Goal: Task Accomplishment & Management: Complete application form

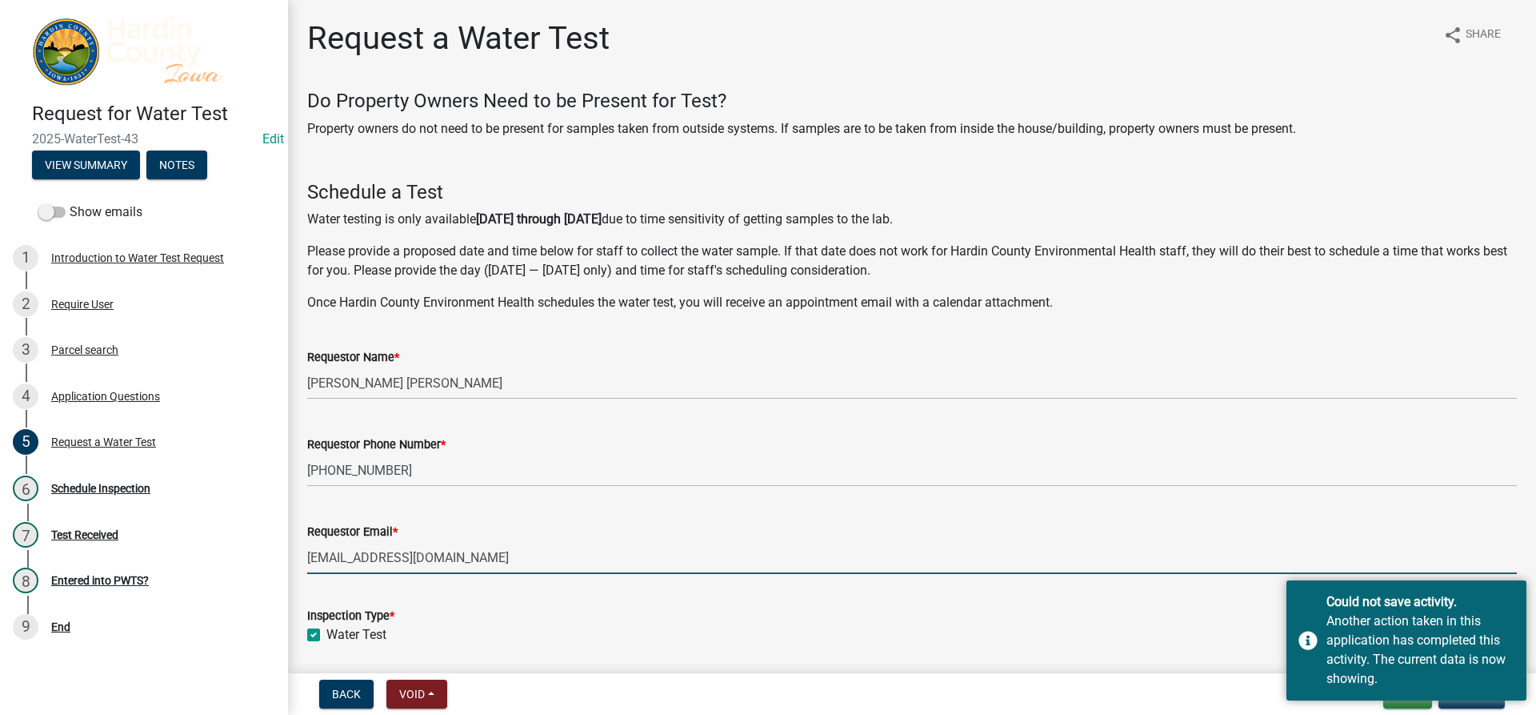
scroll to position [80, 0]
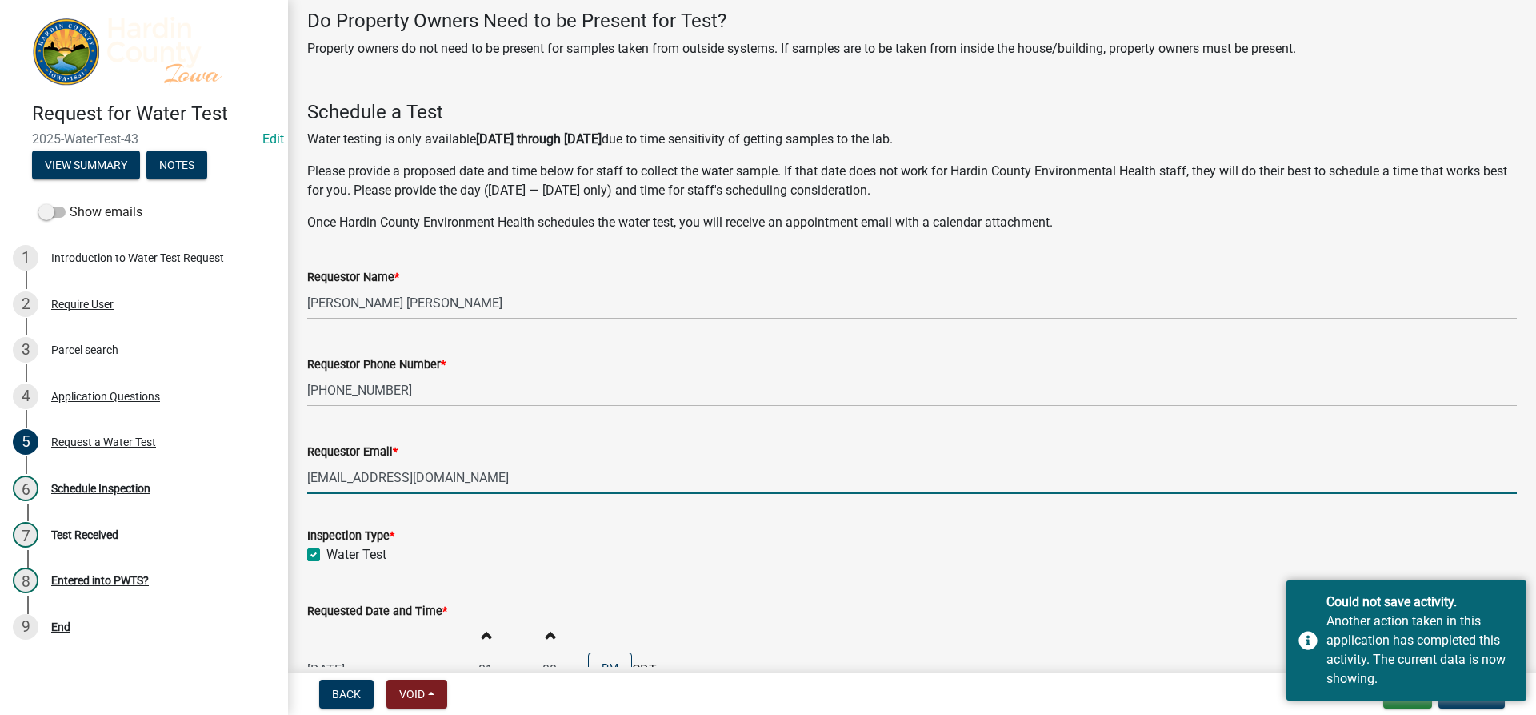
click at [1412, 709] on nav "Back Void Withdraw Lock Expire Void Exit Update" at bounding box center [912, 694] width 1248 height 42
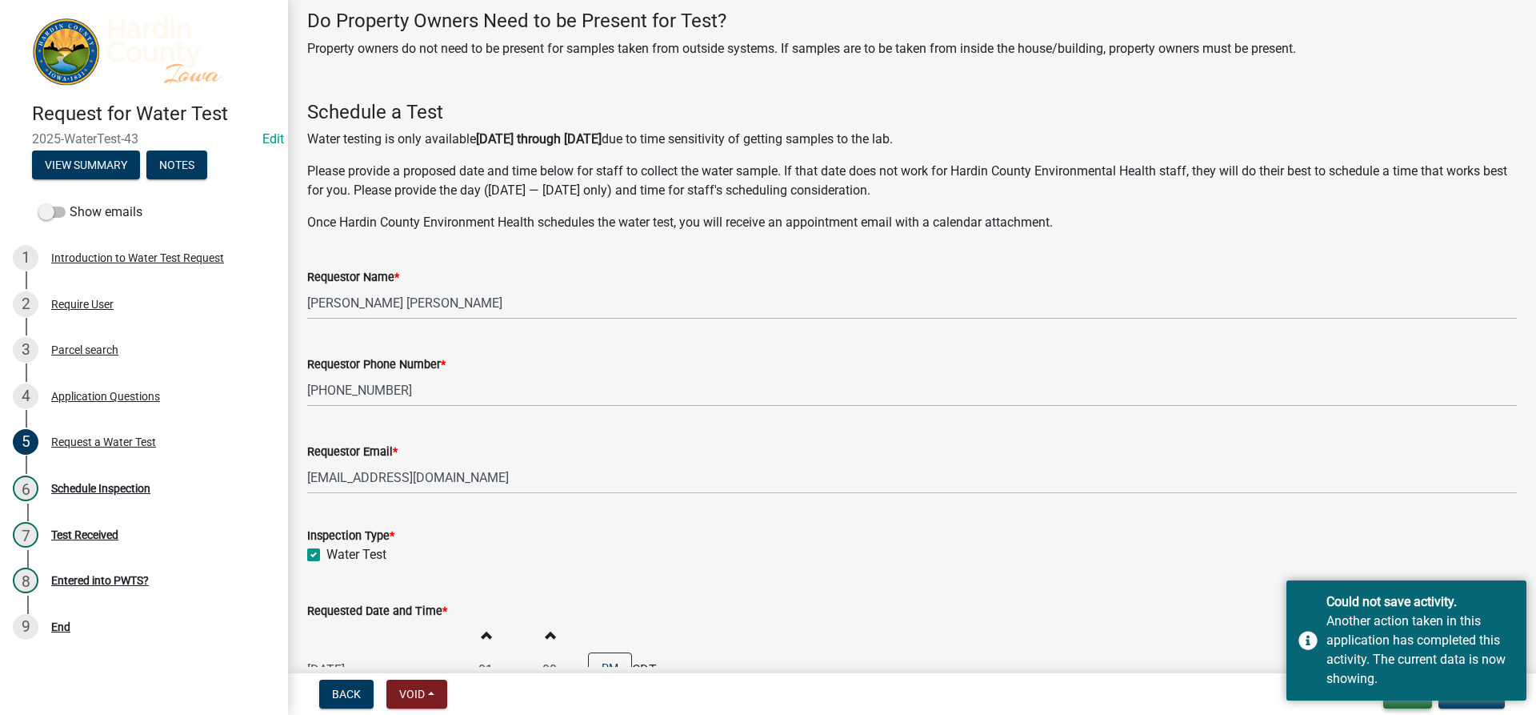
click at [1412, 705] on button "Exit" at bounding box center [1408, 693] width 49 height 29
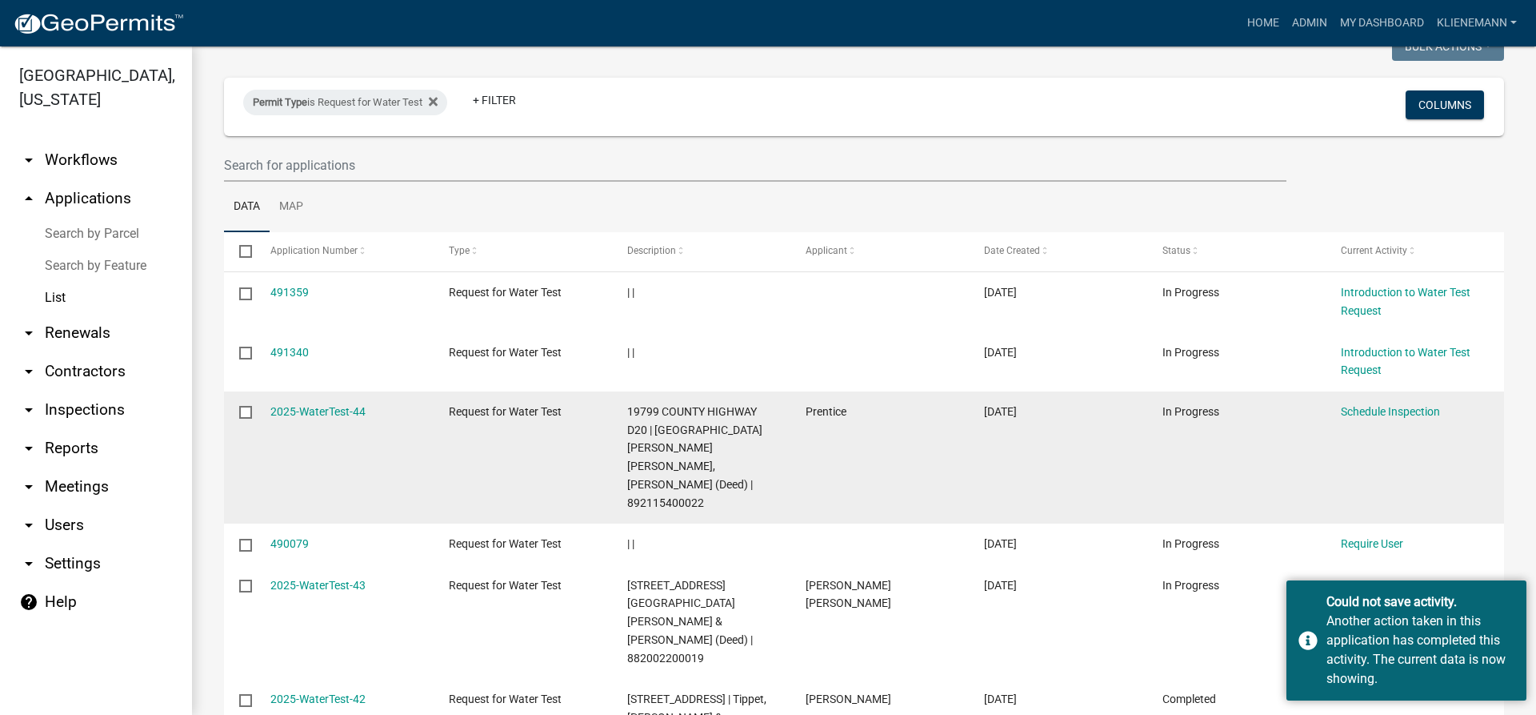
scroll to position [160, 0]
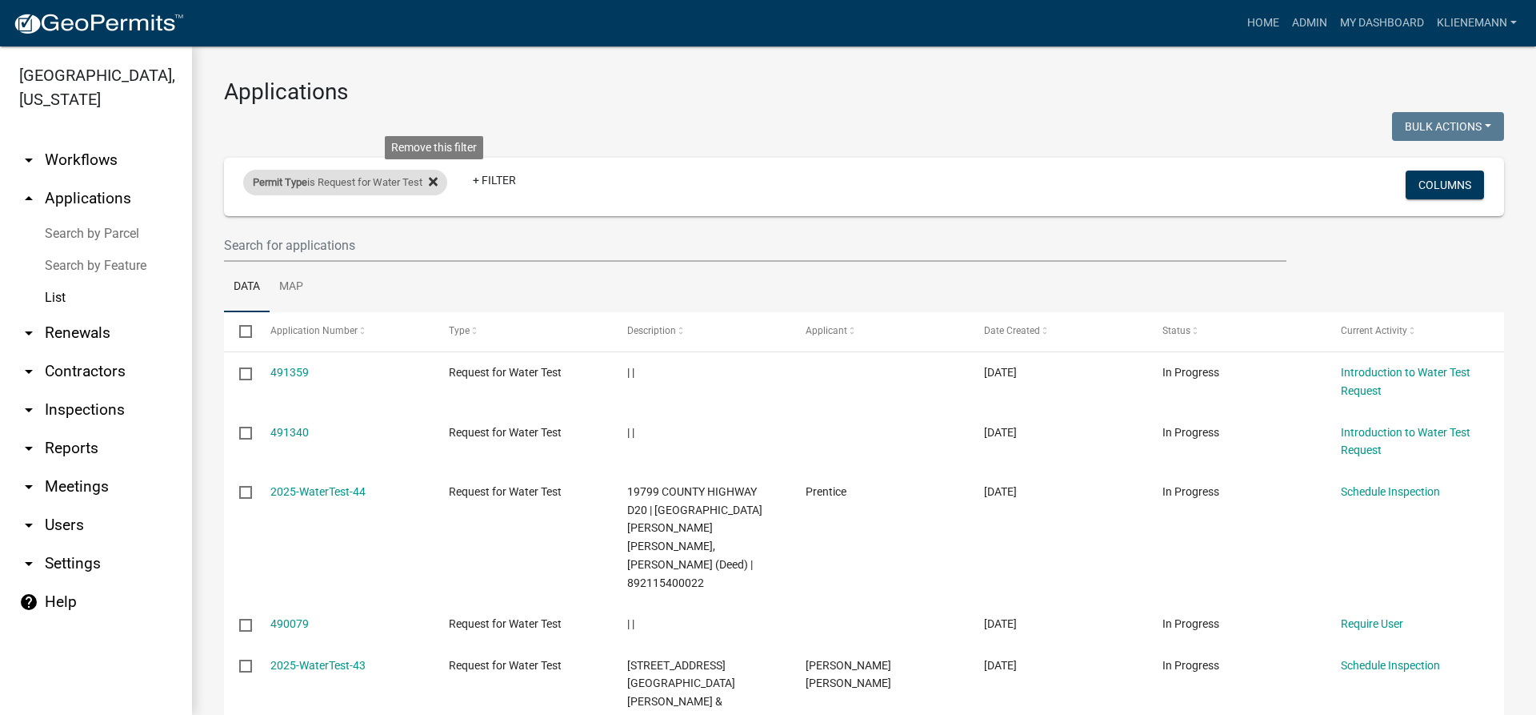
click at [438, 180] on icon at bounding box center [433, 181] width 9 height 9
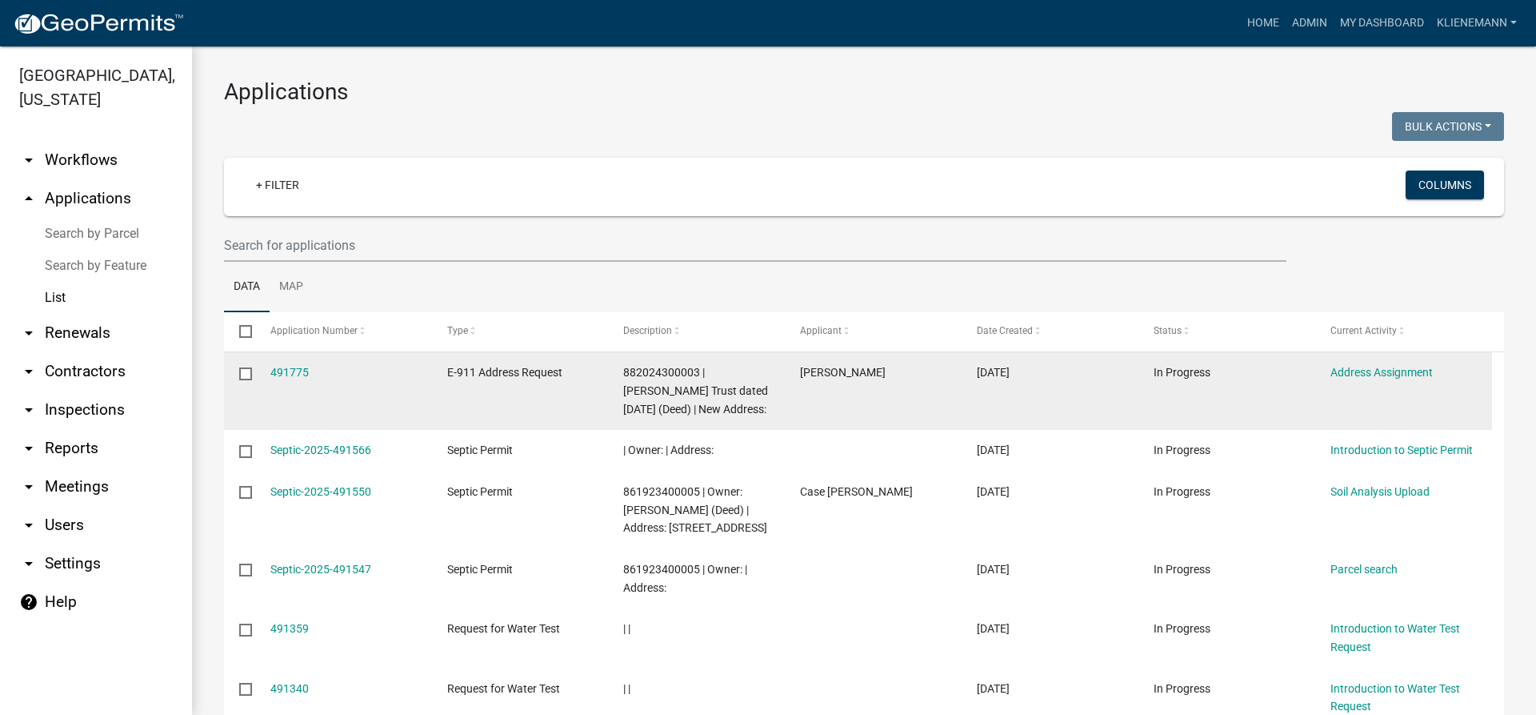
scroll to position [80, 0]
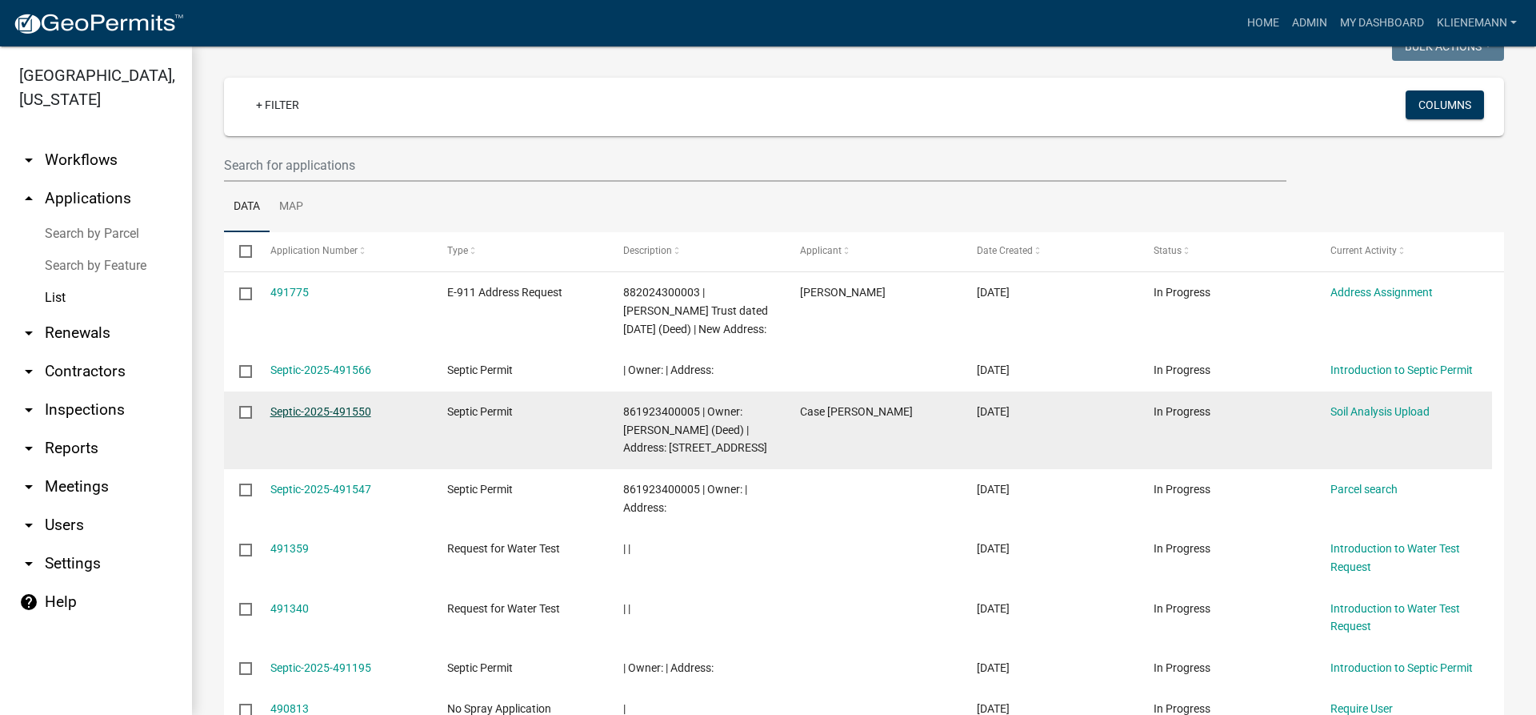
click at [364, 418] on link "Septic-2025-491550" at bounding box center [320, 411] width 101 height 13
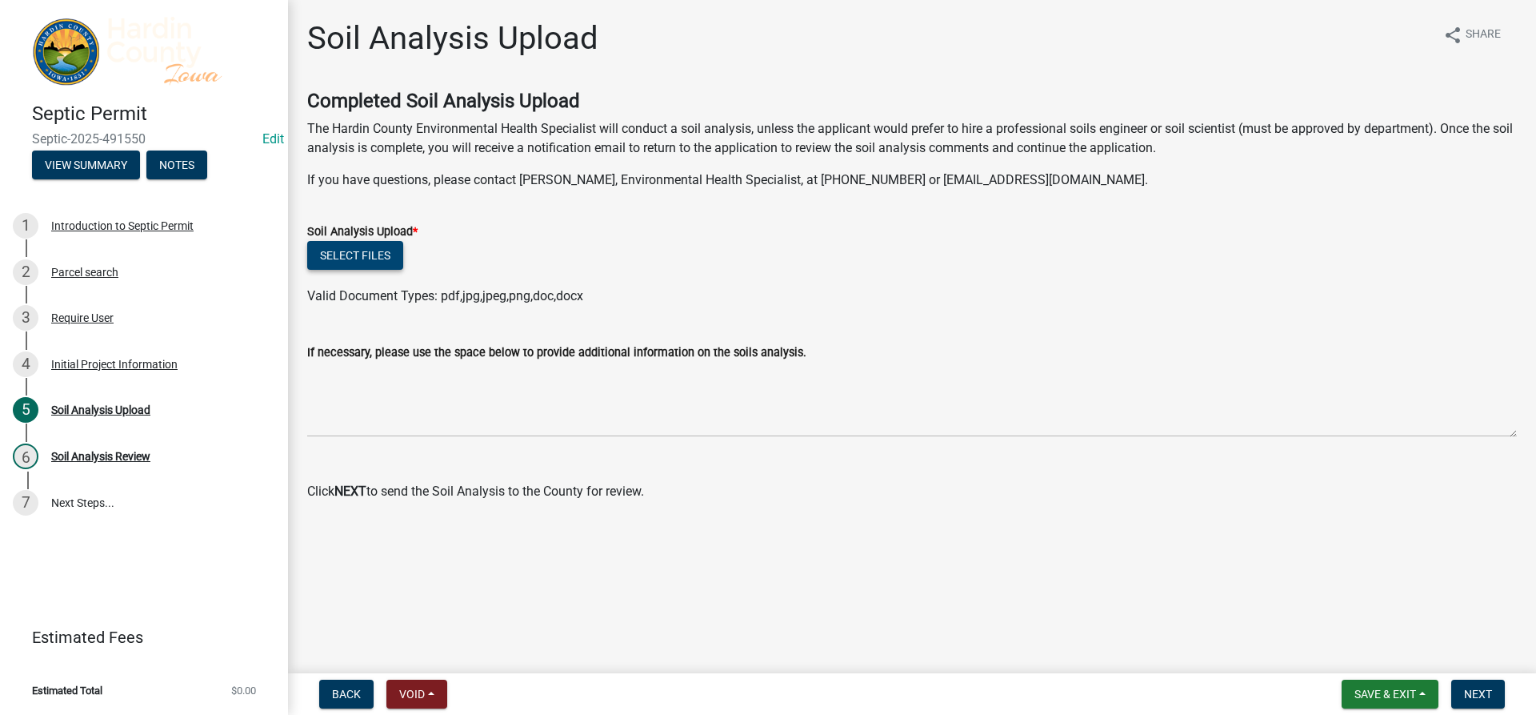
click at [395, 259] on button "Select files" at bounding box center [355, 255] width 96 height 29
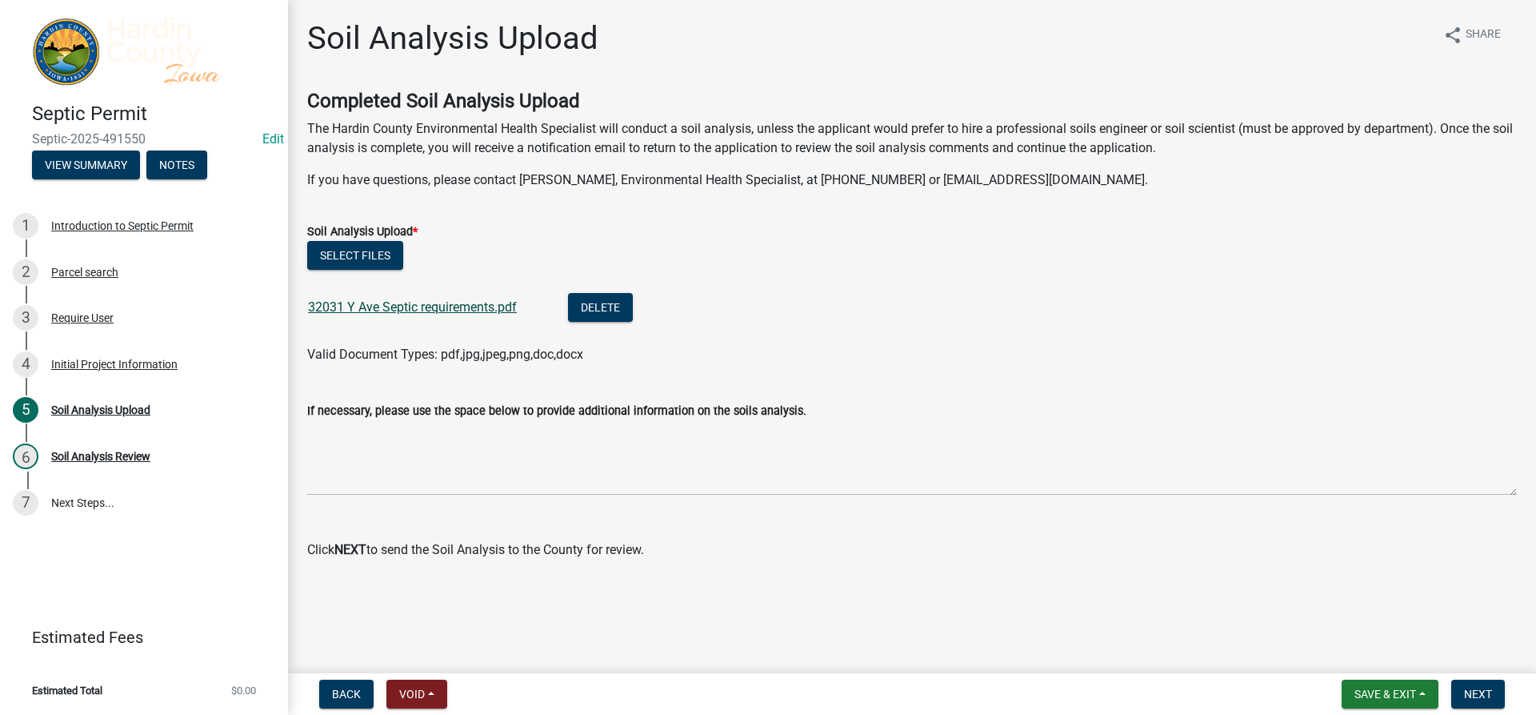
click at [453, 306] on link "32031 Y Ave Septic requirements.pdf" at bounding box center [412, 306] width 209 height 15
click at [1492, 696] on span "Next" at bounding box center [1478, 693] width 28 height 13
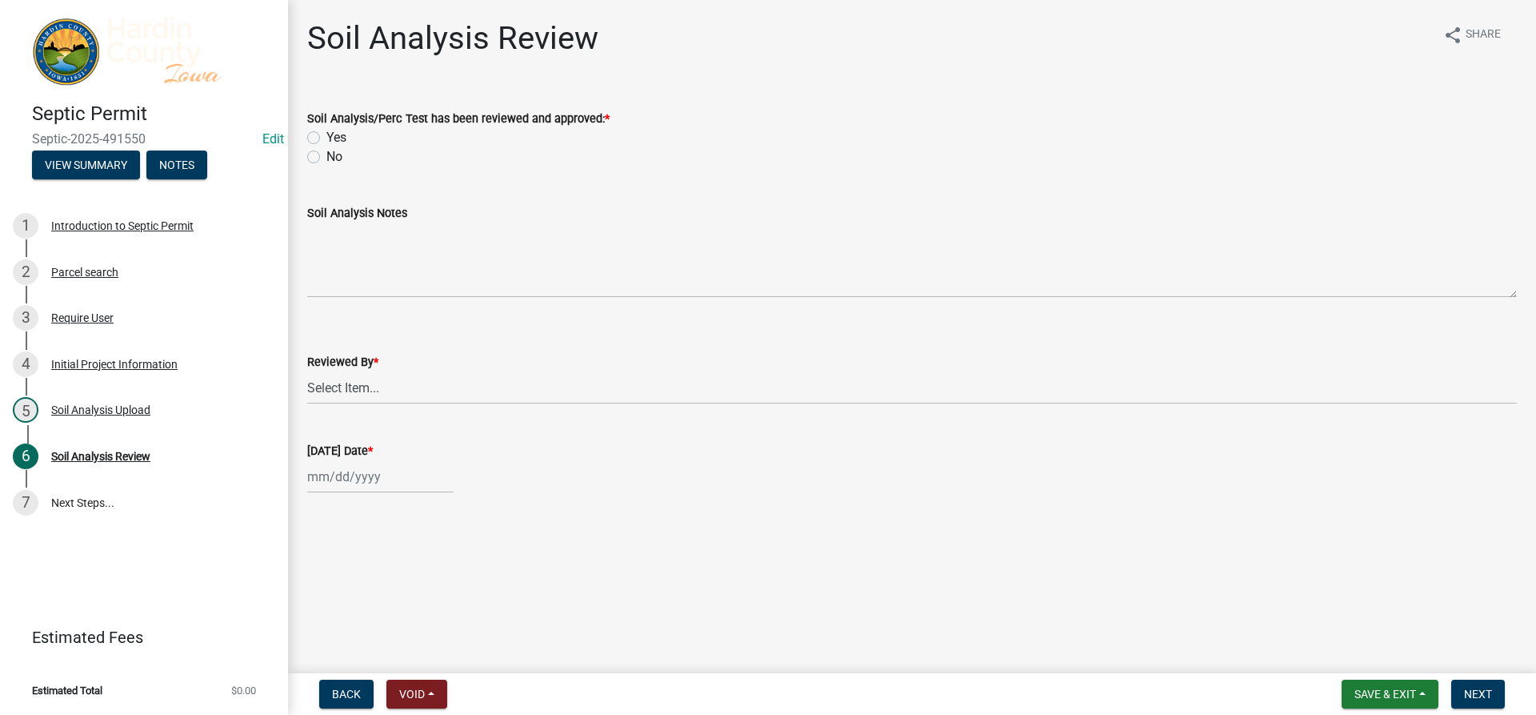
click at [334, 136] on label "Yes" at bounding box center [336, 137] width 20 height 19
click at [334, 136] on input "Yes" at bounding box center [331, 133] width 10 height 10
radio input "true"
click at [395, 386] on select "Select Item... Kendall Lienemann Lori Kohart Taylor Roll Schneider" at bounding box center [912, 387] width 1210 height 33
click at [307, 371] on select "Select Item... Kendall Lienemann Lori Kohart Taylor Roll Schneider" at bounding box center [912, 387] width 1210 height 33
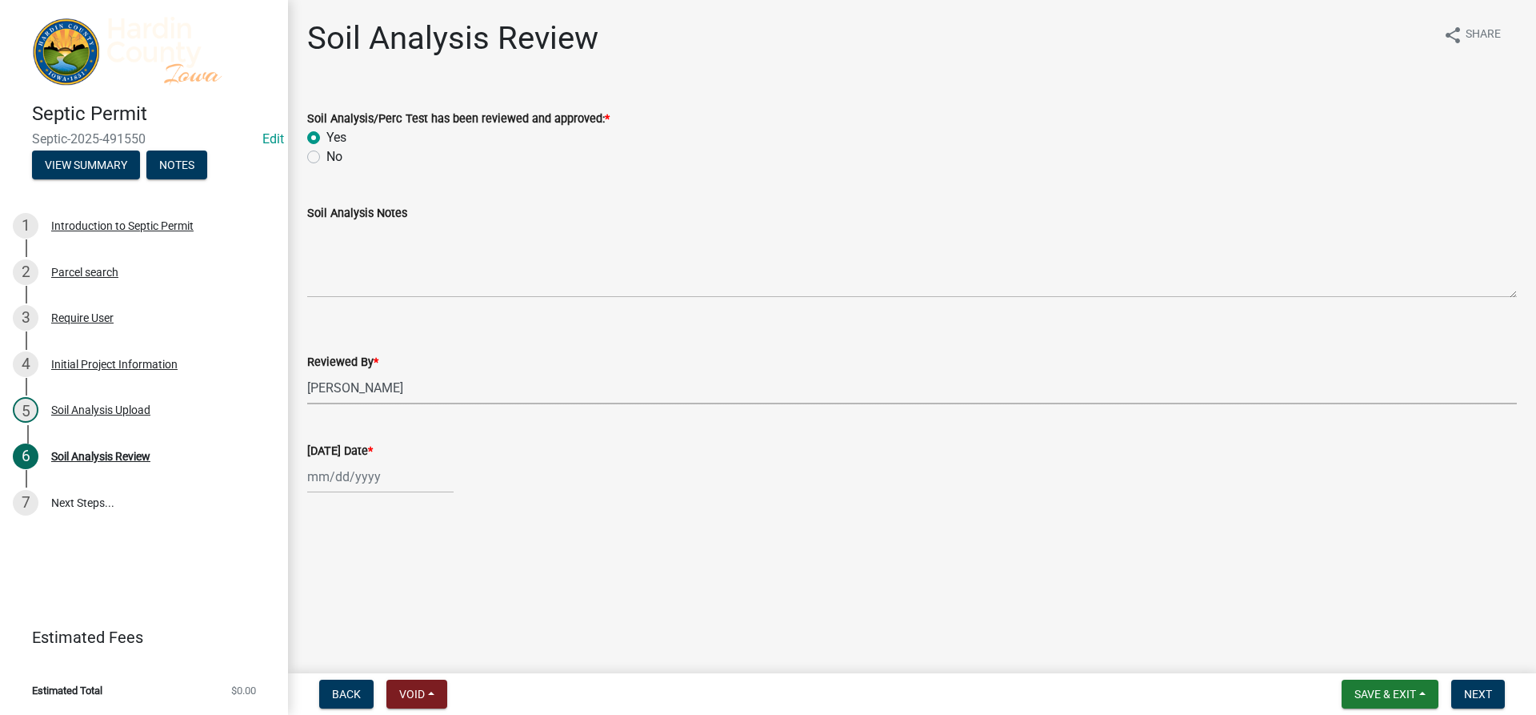
select select "92abfdc4-a32e-4fda-8546-51d3978c14c9"
select select "10"
select select "2025"
click at [384, 467] on div "Jan Feb Mar Apr May Jun Jul Aug Sep Oct Nov Dec 1525 1526 1527 1528 1529 1530 1…" at bounding box center [380, 476] width 146 height 33
click at [317, 355] on div "13" at bounding box center [323, 366] width 26 height 26
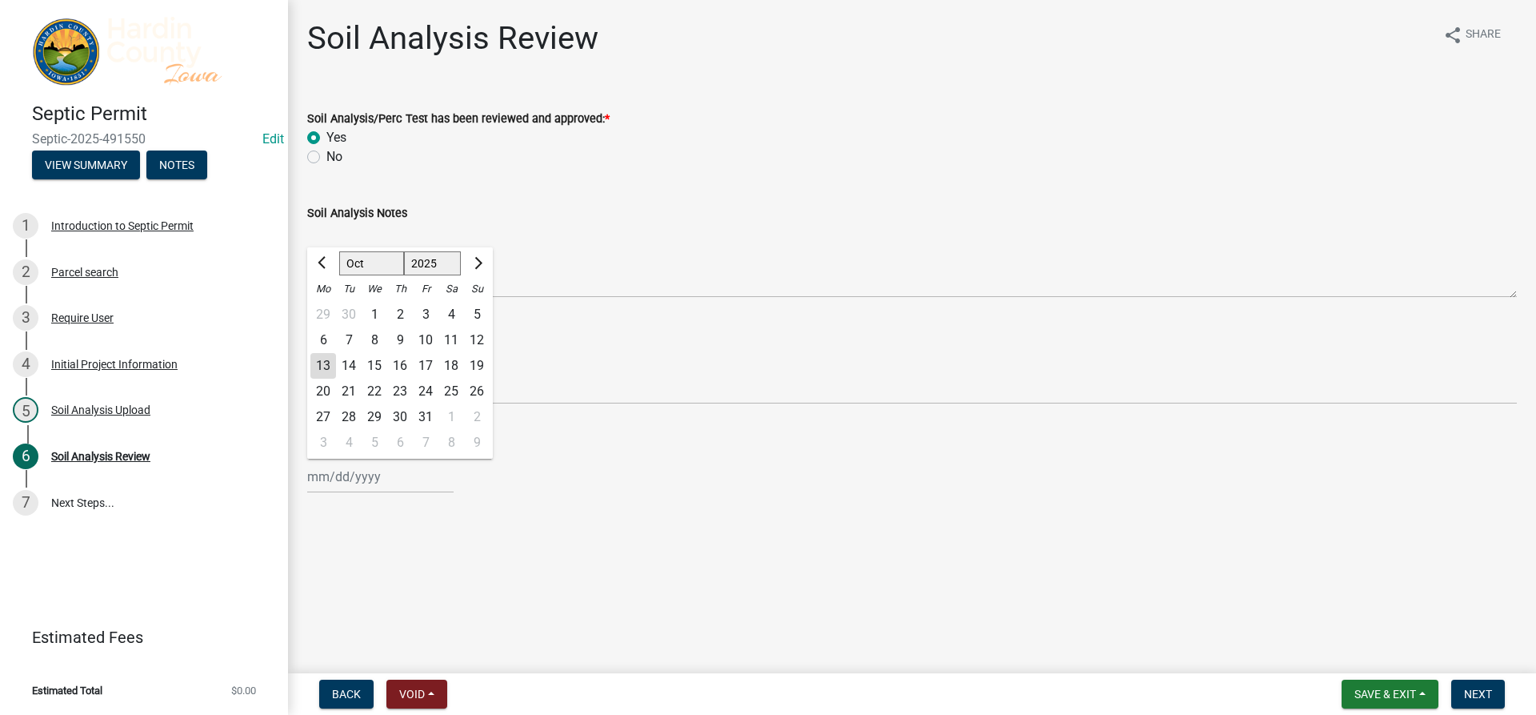
type input "10/13/2025"
click at [1463, 686] on button "Next" at bounding box center [1479, 693] width 54 height 29
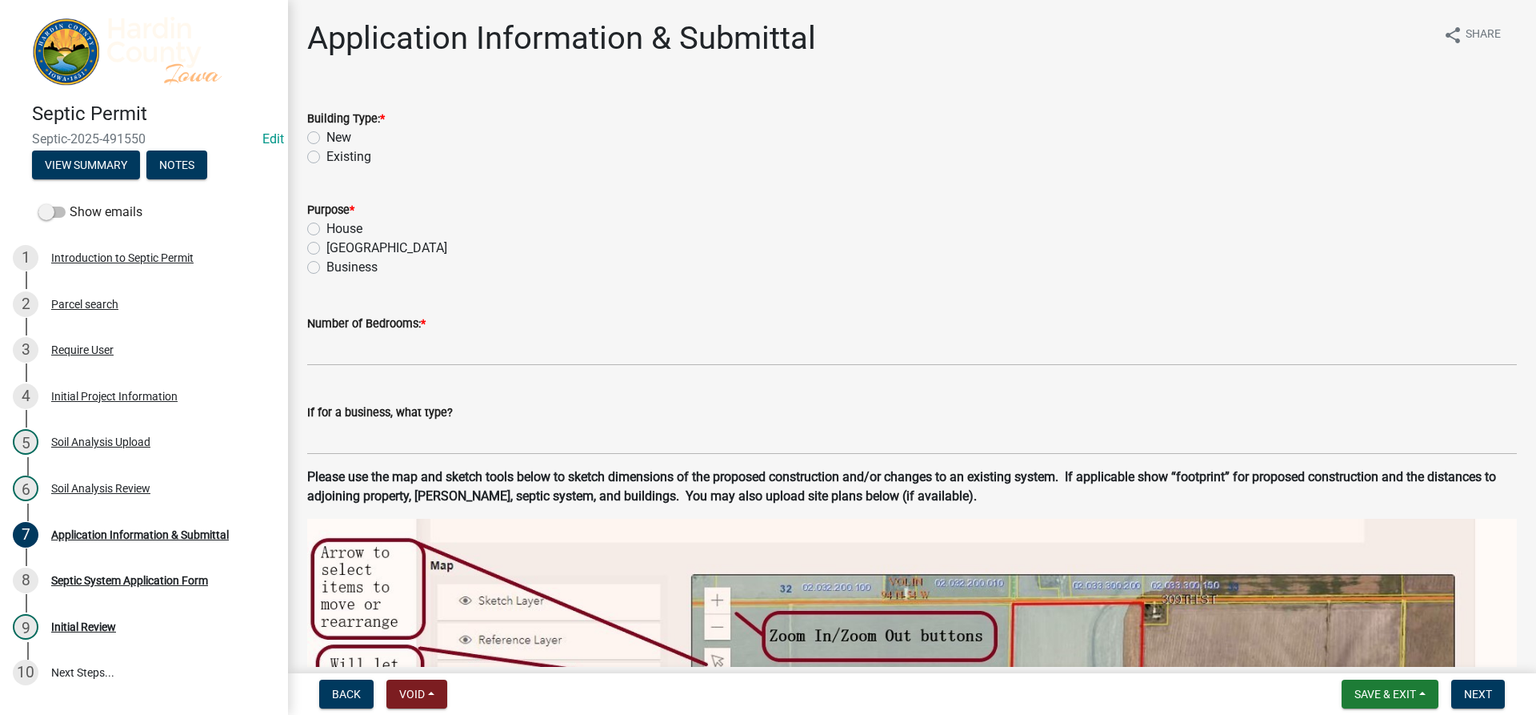
click at [340, 136] on label "New" at bounding box center [338, 137] width 25 height 19
click at [337, 136] on input "New" at bounding box center [331, 133] width 10 height 10
radio input "true"
click at [356, 233] on label "House" at bounding box center [344, 228] width 36 height 19
click at [337, 230] on input "House" at bounding box center [331, 224] width 10 height 10
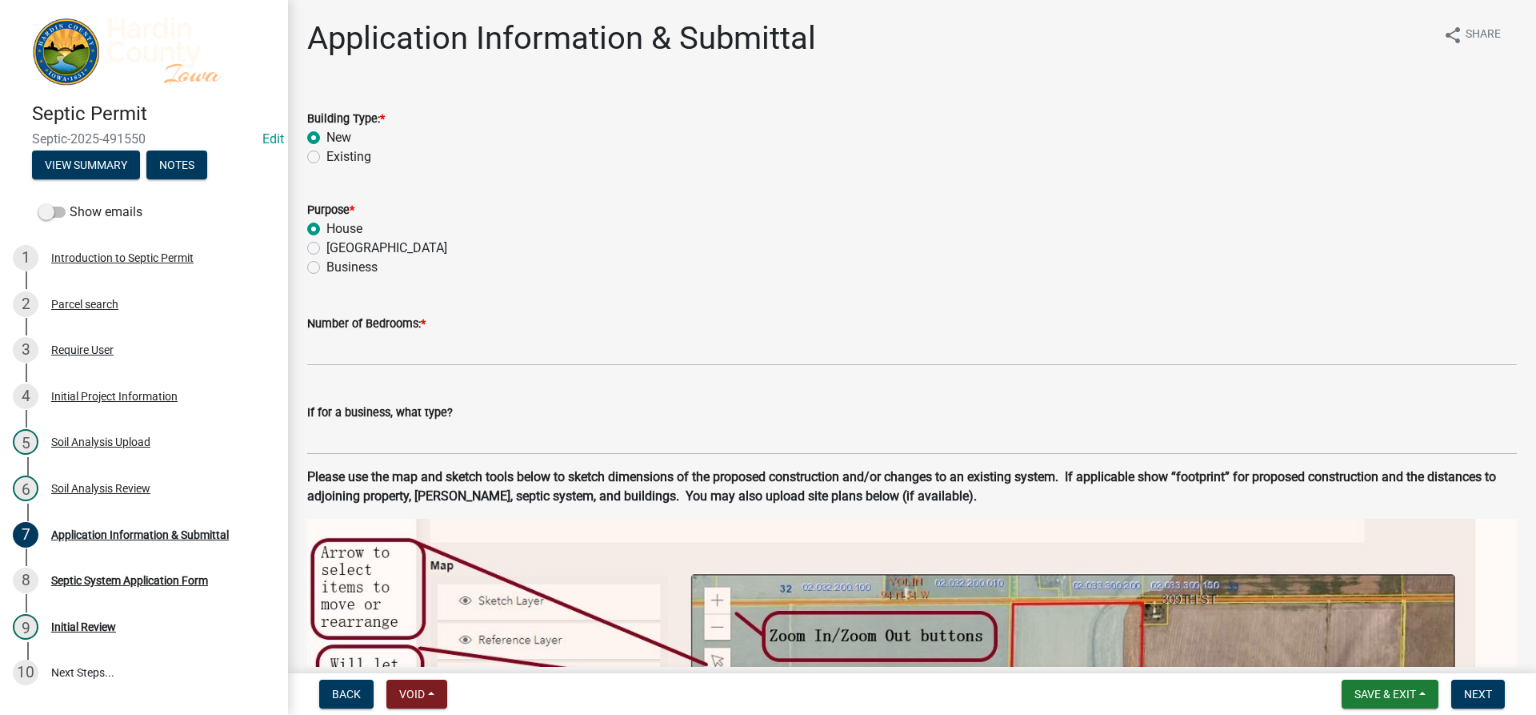
radio input "true"
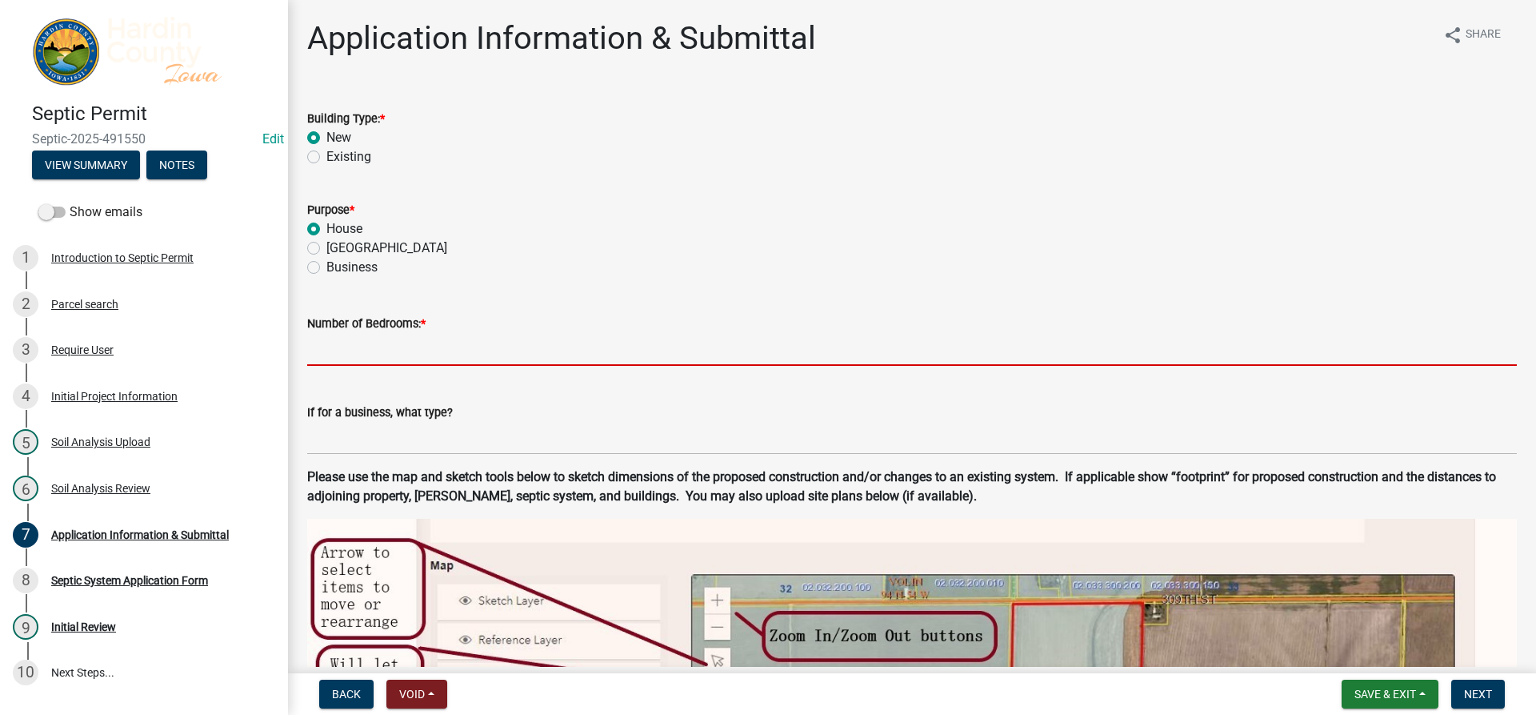
click at [387, 354] on input "text" at bounding box center [912, 349] width 1210 height 33
type input "3"
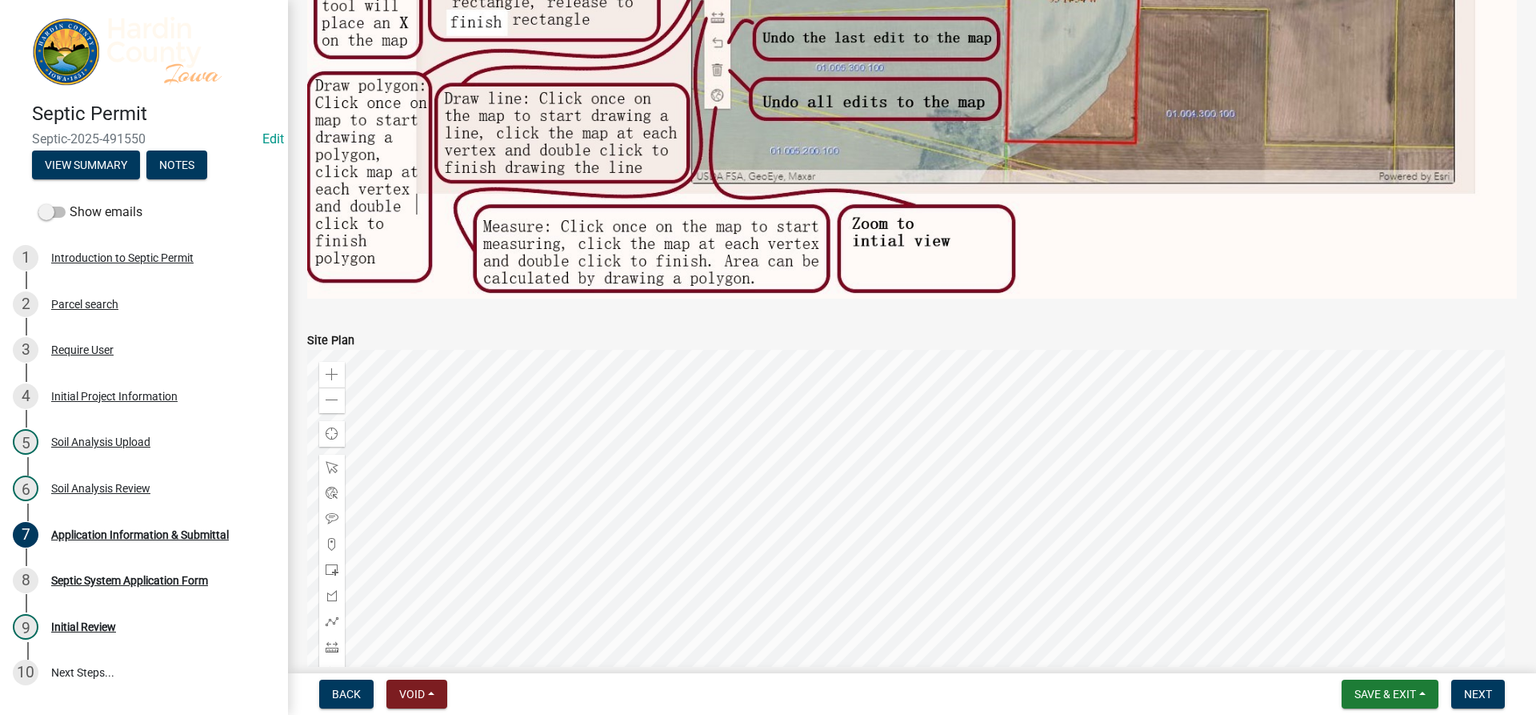
scroll to position [1040, 0]
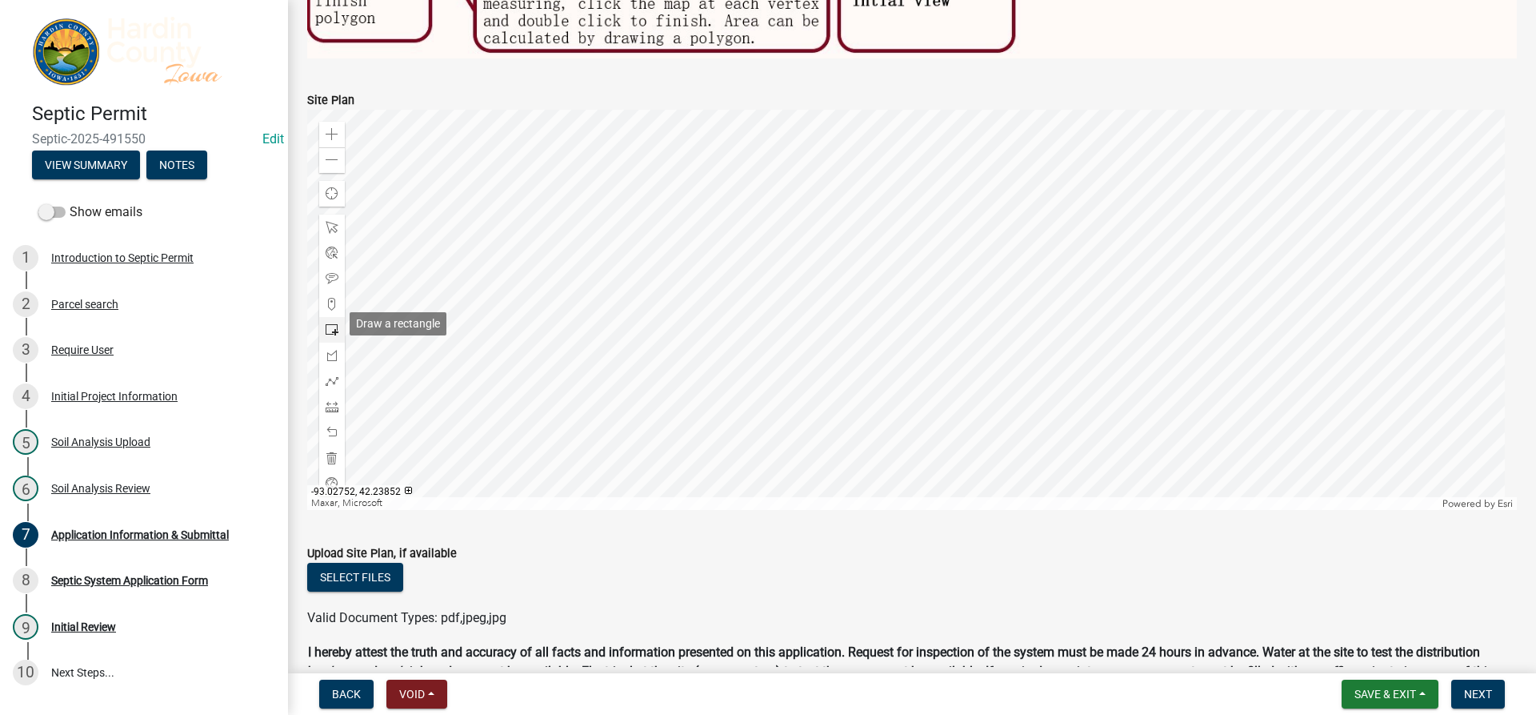
click at [327, 324] on span at bounding box center [332, 329] width 13 height 13
click at [923, 353] on div at bounding box center [912, 310] width 1210 height 400
click at [815, 306] on div at bounding box center [912, 310] width 1210 height 400
click at [340, 375] on div at bounding box center [332, 381] width 26 height 26
click at [927, 306] on div at bounding box center [912, 310] width 1210 height 400
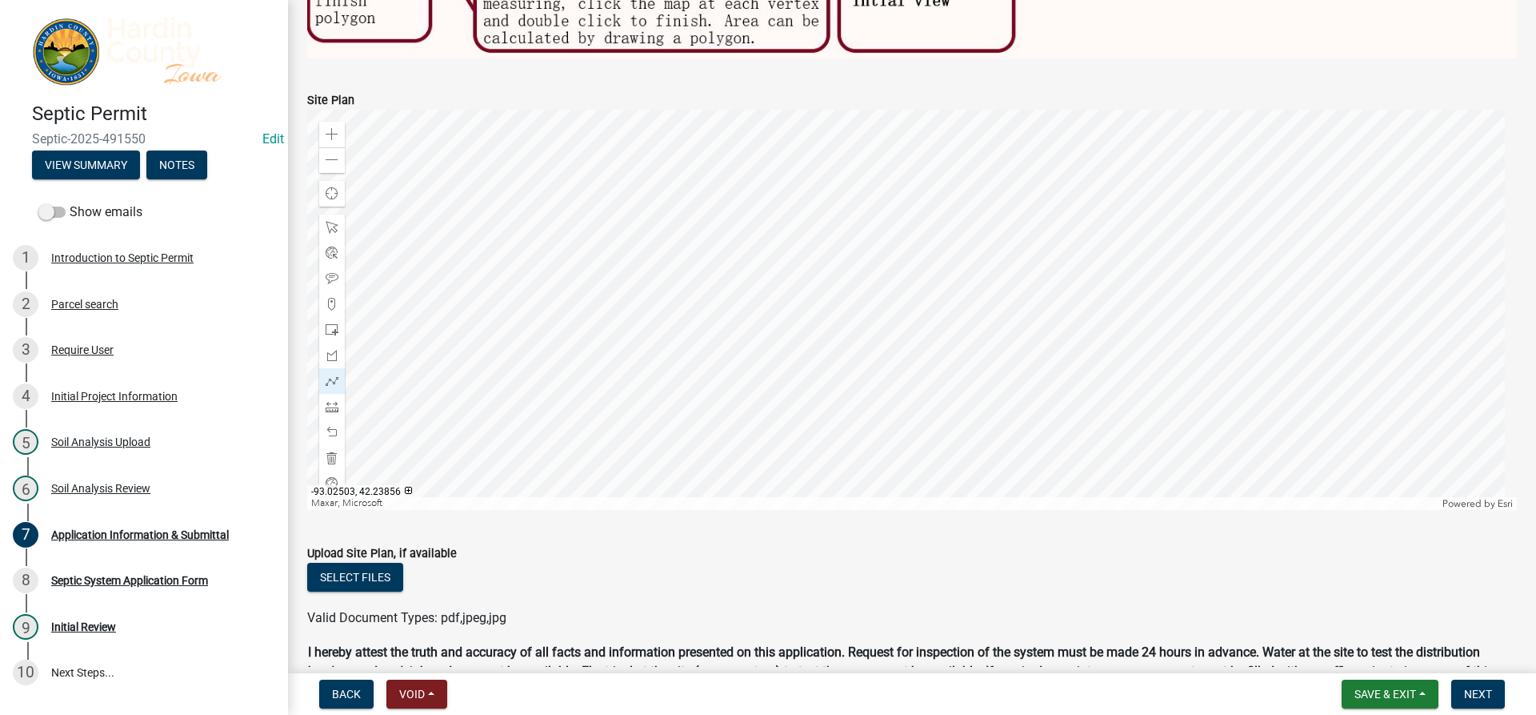
click at [915, 327] on div at bounding box center [912, 310] width 1210 height 400
click at [908, 348] on div at bounding box center [912, 310] width 1210 height 400
click at [819, 291] on div at bounding box center [912, 310] width 1210 height 400
click at [330, 426] on span at bounding box center [332, 432] width 13 height 13
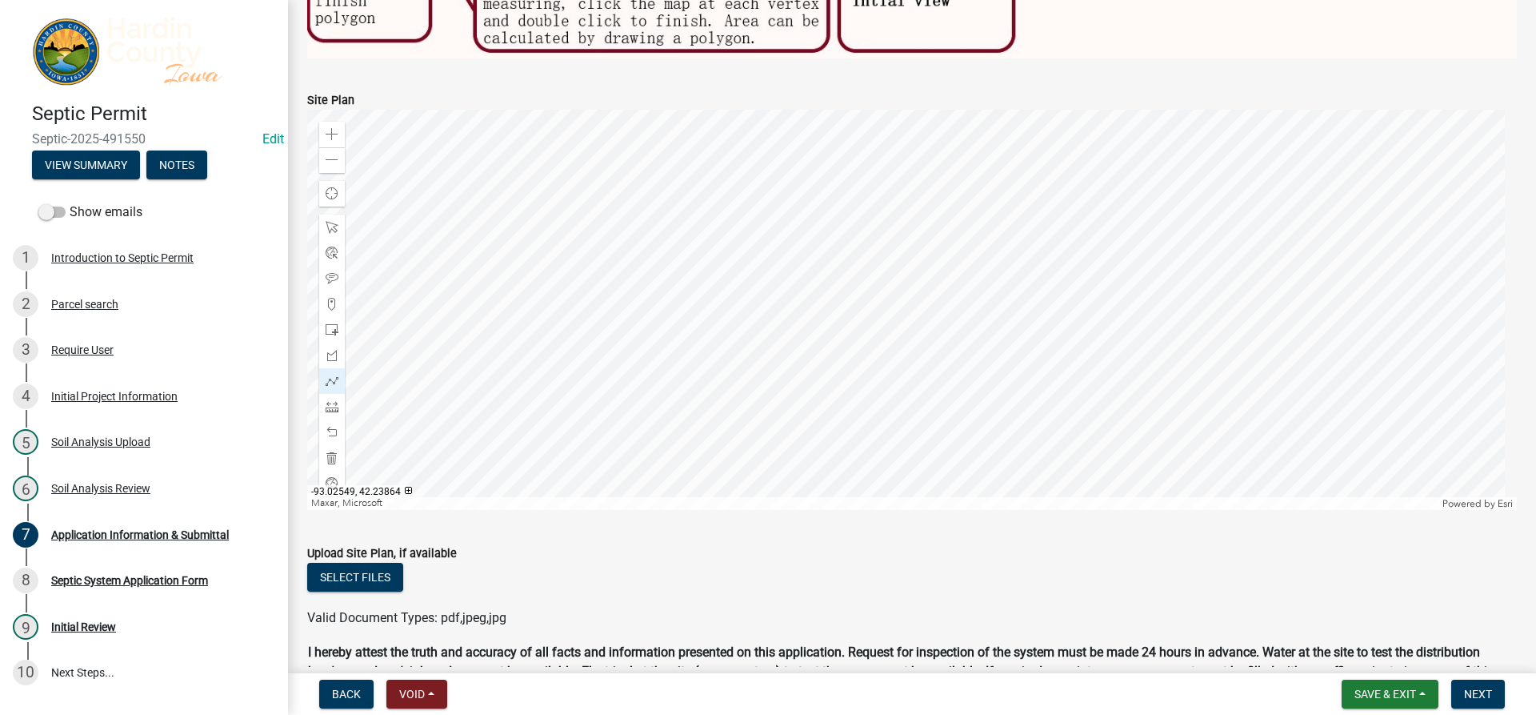
click at [811, 302] on div at bounding box center [912, 310] width 1210 height 400
click at [805, 303] on div at bounding box center [912, 310] width 1210 height 400
click at [759, 306] on div at bounding box center [912, 310] width 1210 height 400
click at [767, 383] on div at bounding box center [912, 310] width 1210 height 400
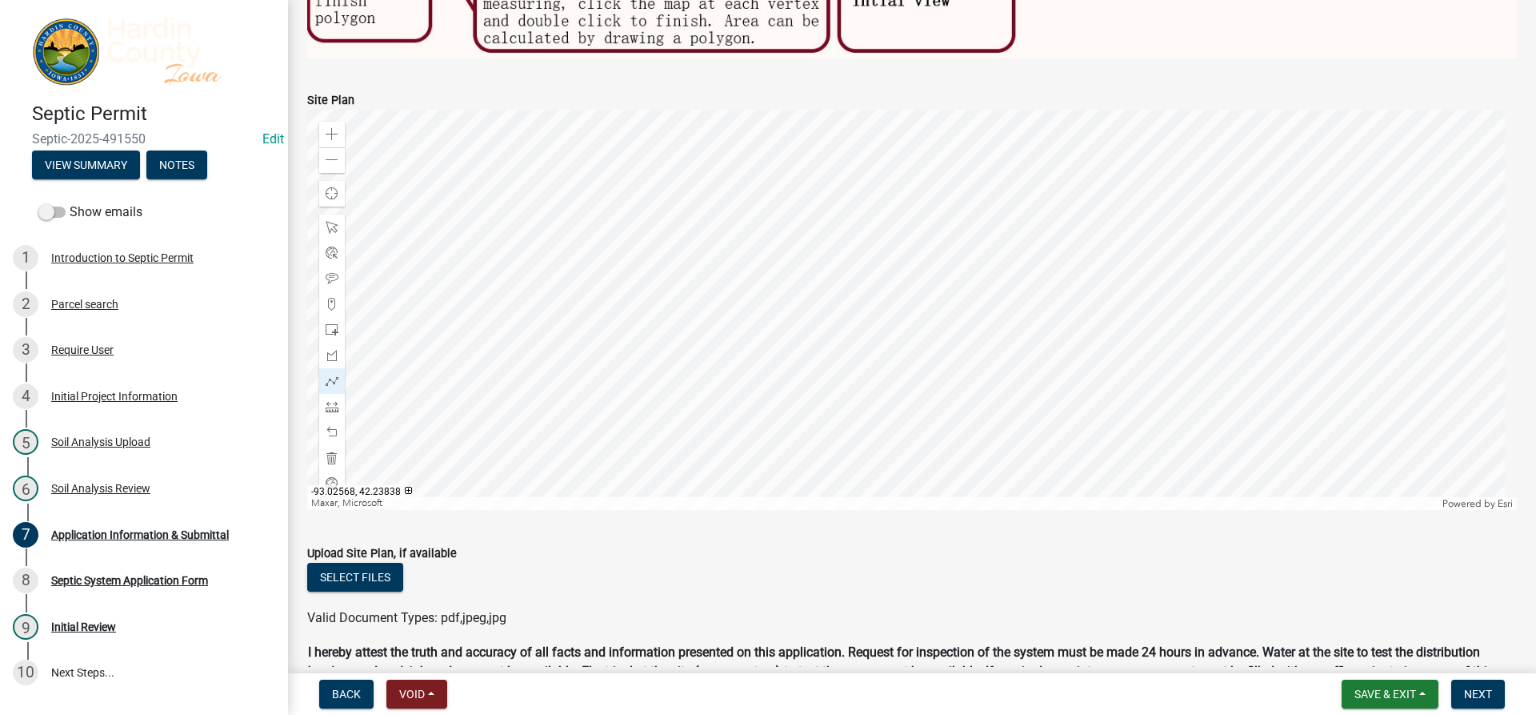
click at [767, 383] on div at bounding box center [912, 310] width 1210 height 400
click at [772, 302] on div at bounding box center [912, 310] width 1210 height 400
click at [780, 377] on div at bounding box center [912, 310] width 1210 height 400
click at [789, 307] on div at bounding box center [912, 310] width 1210 height 400
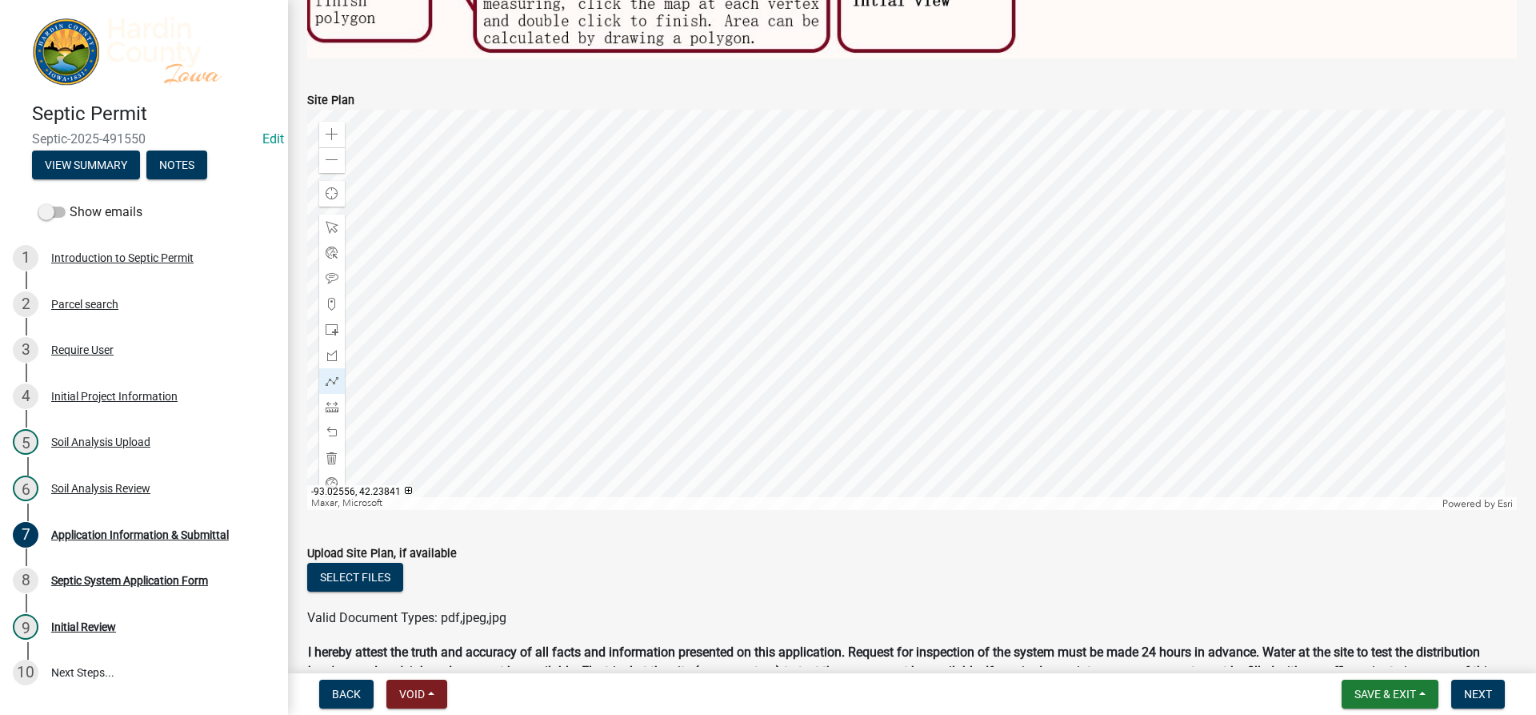
click at [795, 374] on div at bounding box center [912, 310] width 1210 height 400
click at [802, 306] on div at bounding box center [912, 310] width 1210 height 400
click at [810, 372] on div at bounding box center [912, 310] width 1210 height 400
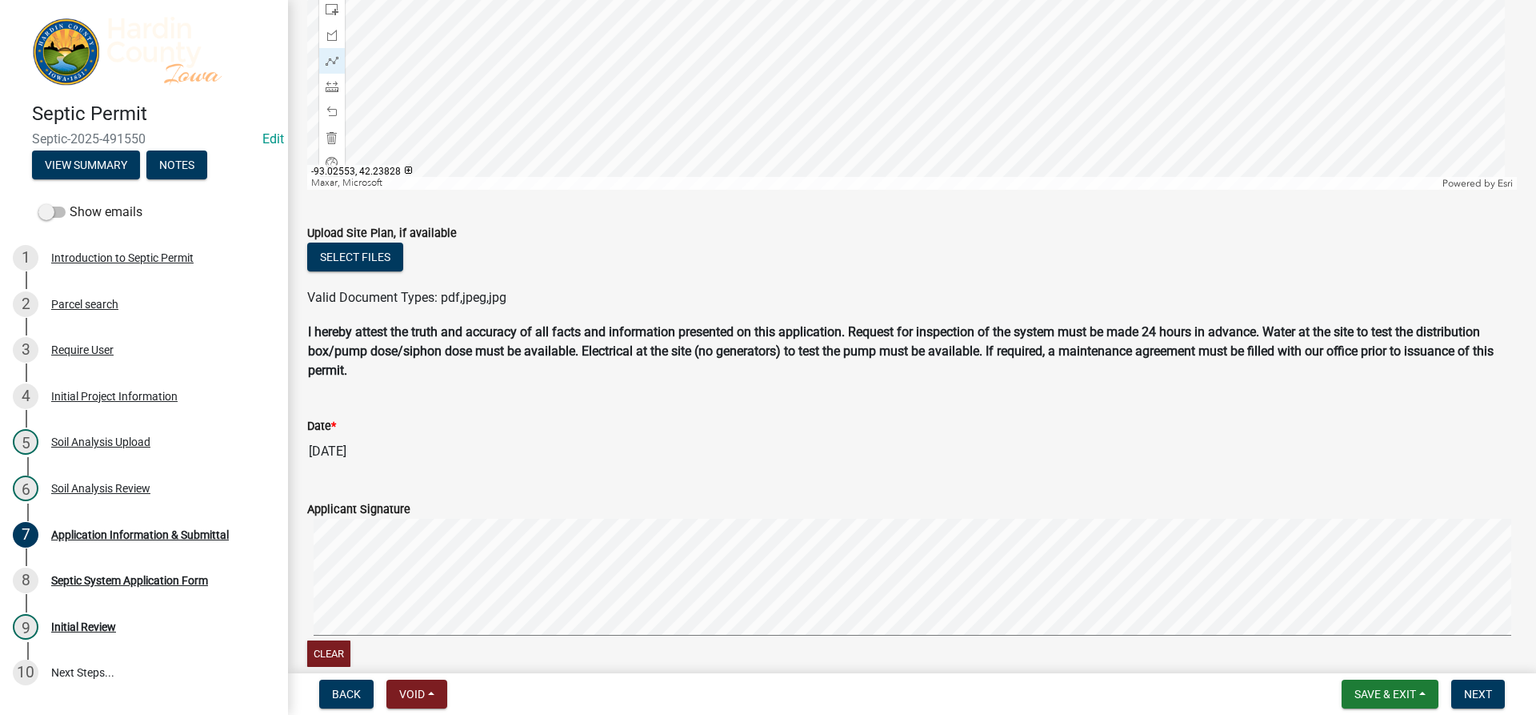
scroll to position [1435, 0]
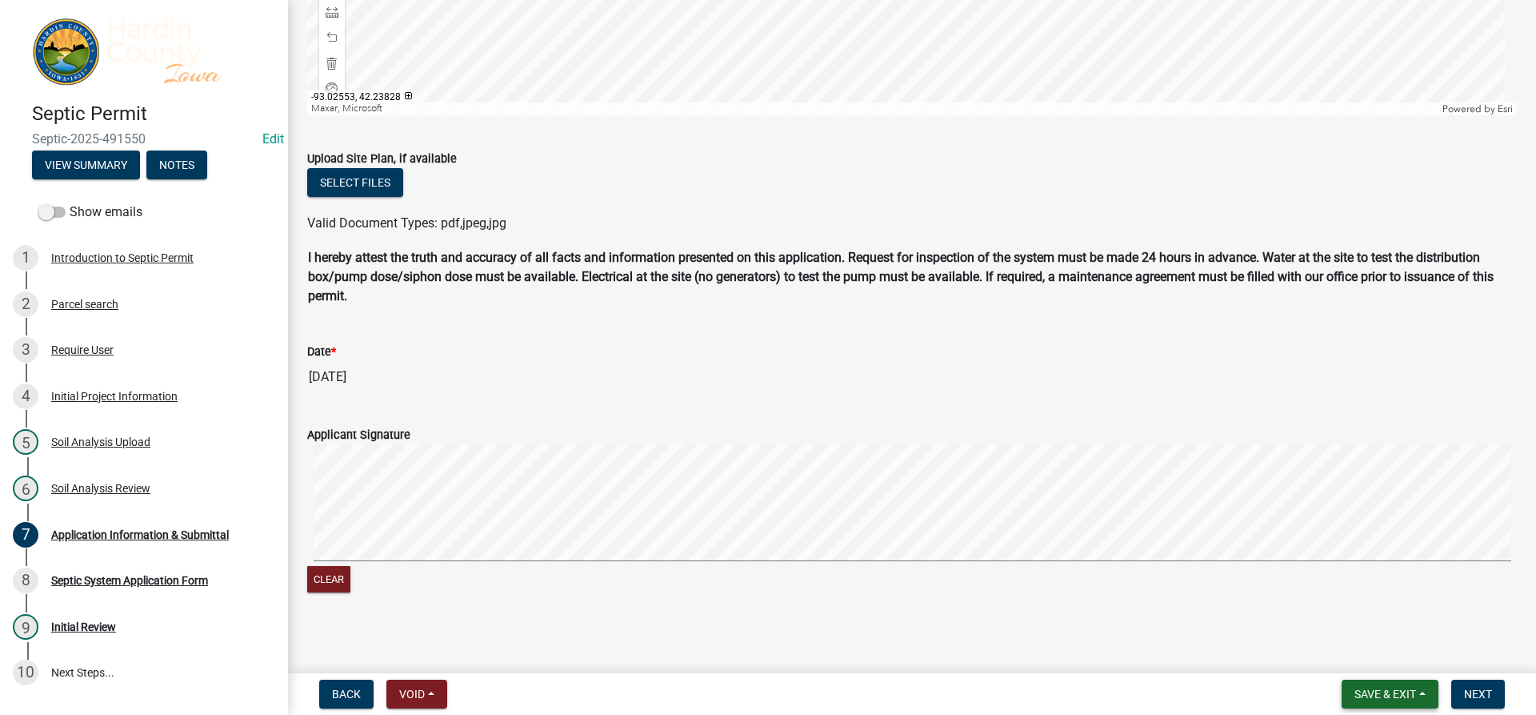
click at [1349, 688] on button "Save & Exit" at bounding box center [1390, 693] width 97 height 29
click at [1353, 663] on button "Save & Exit" at bounding box center [1375, 652] width 128 height 38
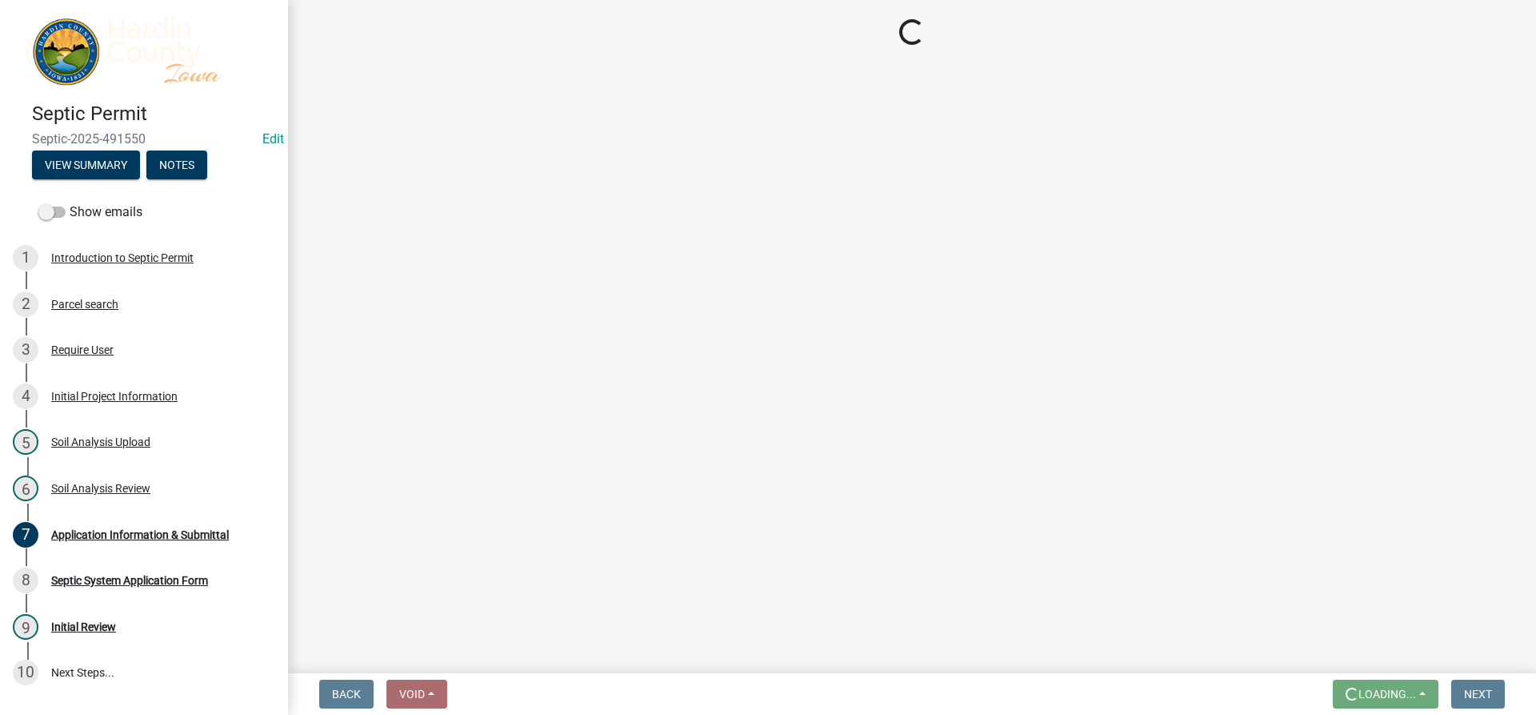
scroll to position [0, 0]
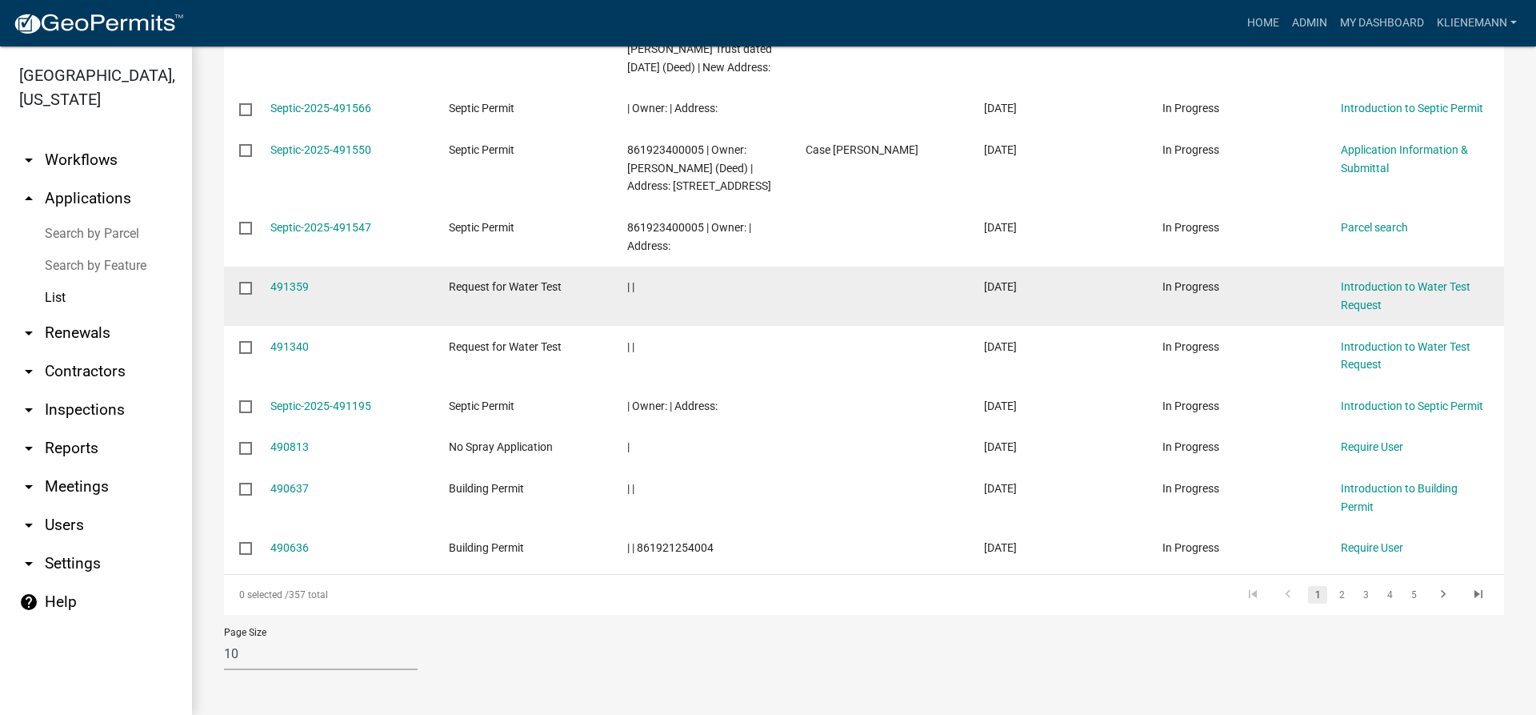
scroll to position [360, 0]
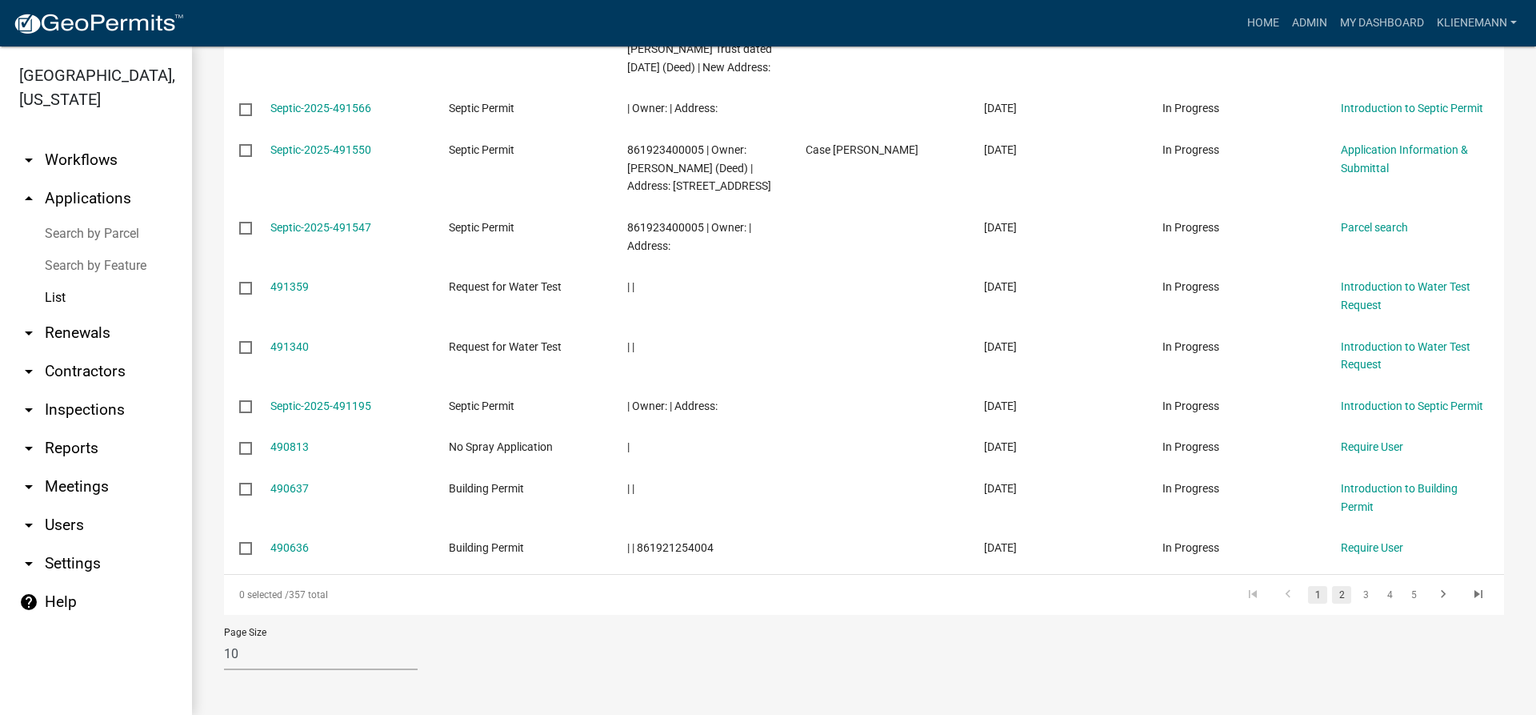
click at [1332, 595] on link "2" at bounding box center [1341, 595] width 19 height 18
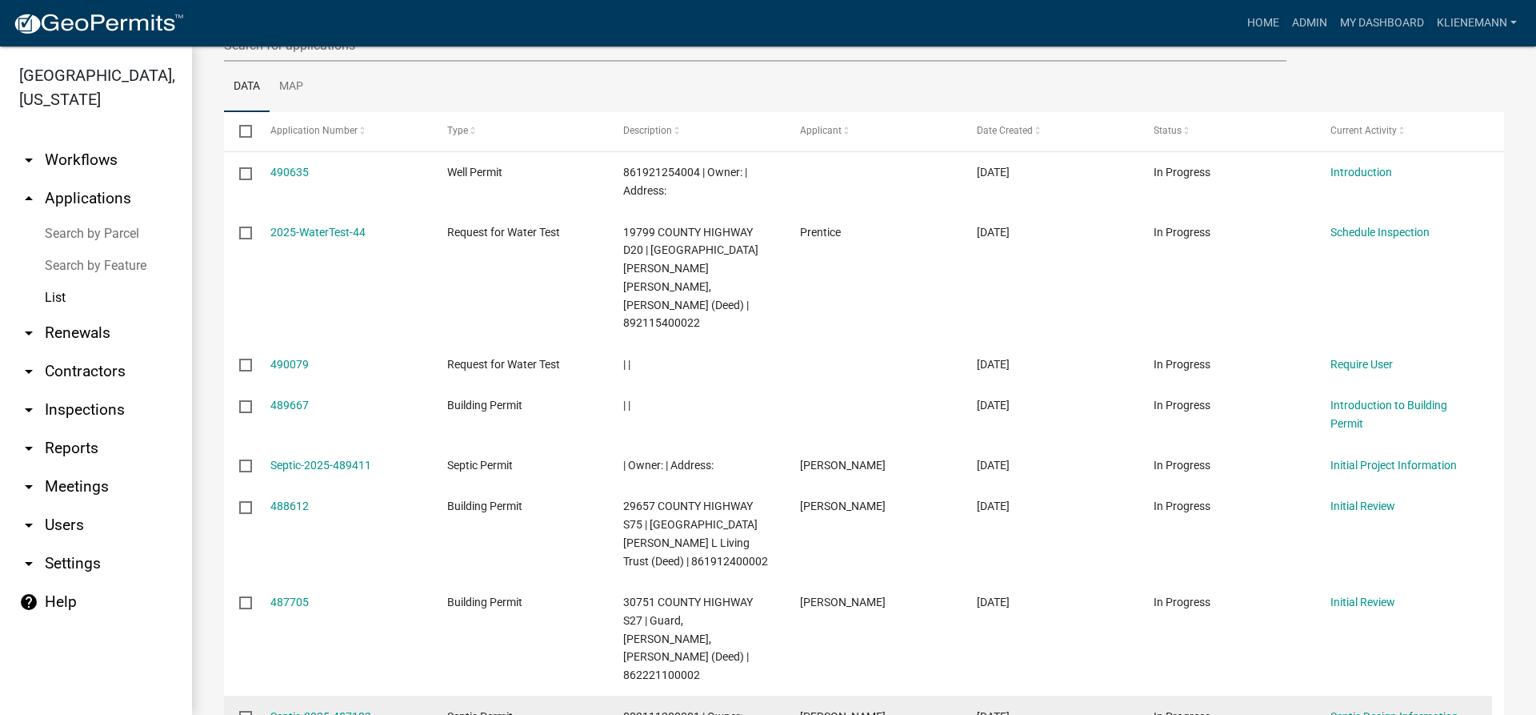
scroll to position [520, 0]
